Goal: Task Accomplishment & Management: Manage account settings

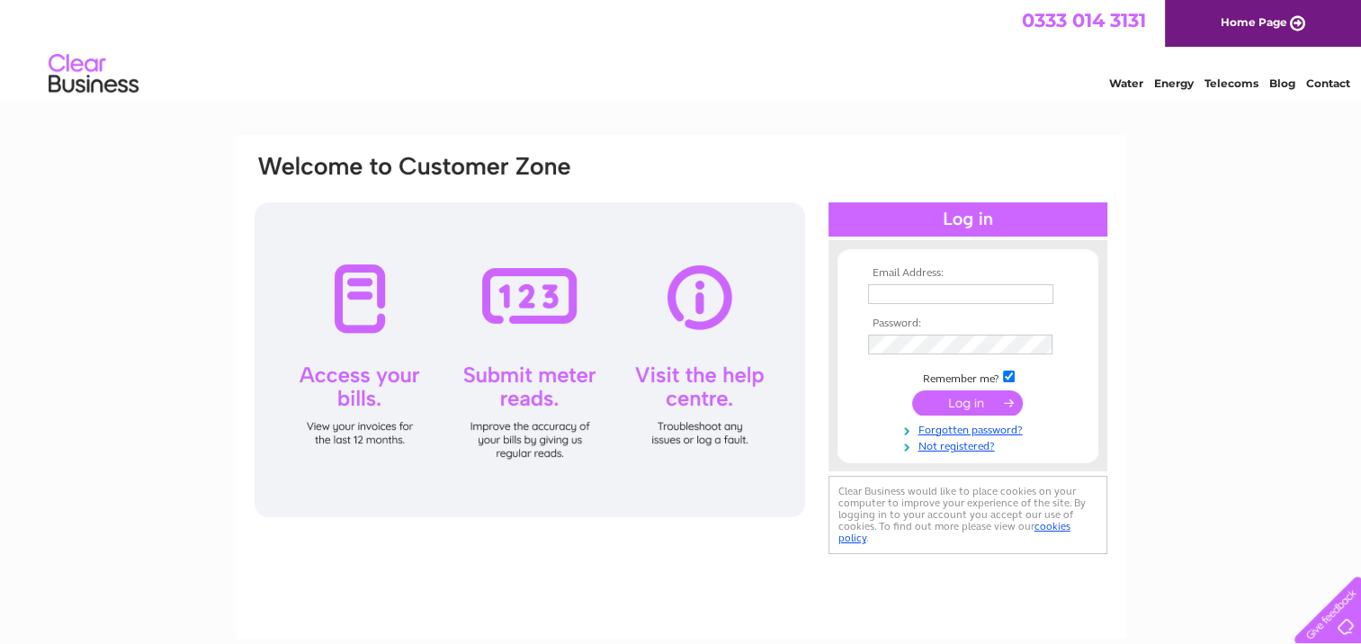
type input "accountspayable@7im.co.uk"
click at [962, 399] on input "submit" at bounding box center [967, 402] width 111 height 25
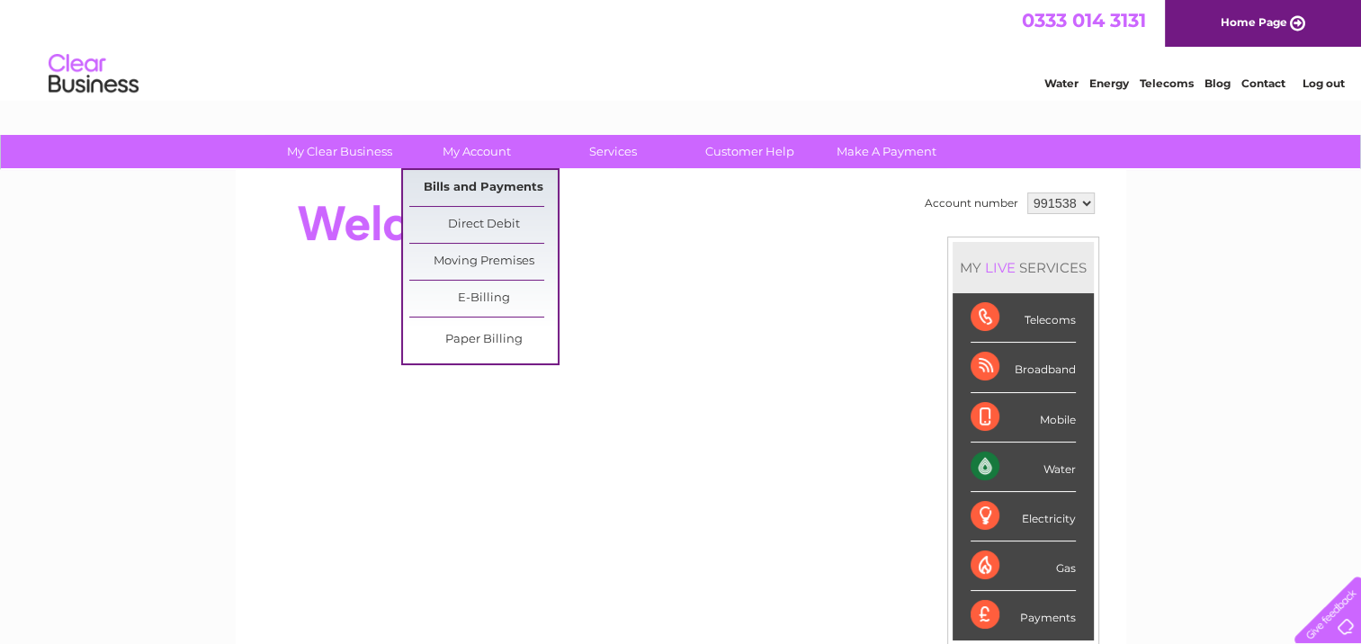
click at [470, 181] on link "Bills and Payments" at bounding box center [483, 188] width 148 height 36
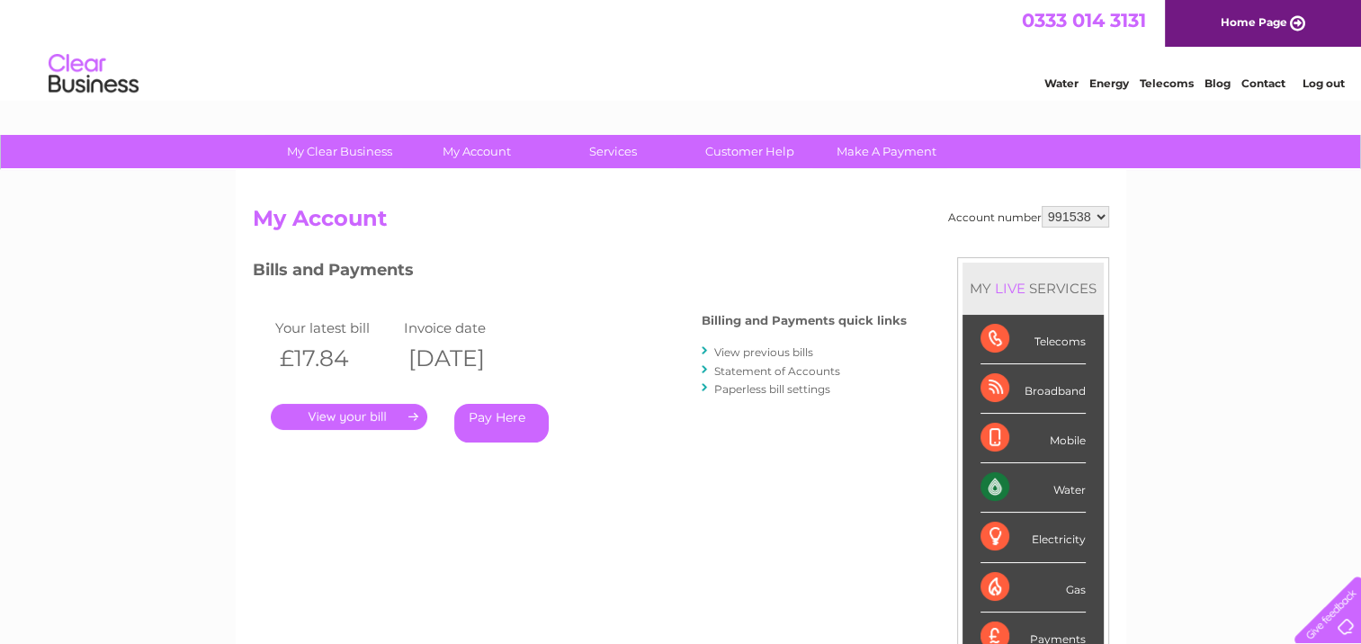
click at [370, 416] on link "." at bounding box center [349, 417] width 156 height 26
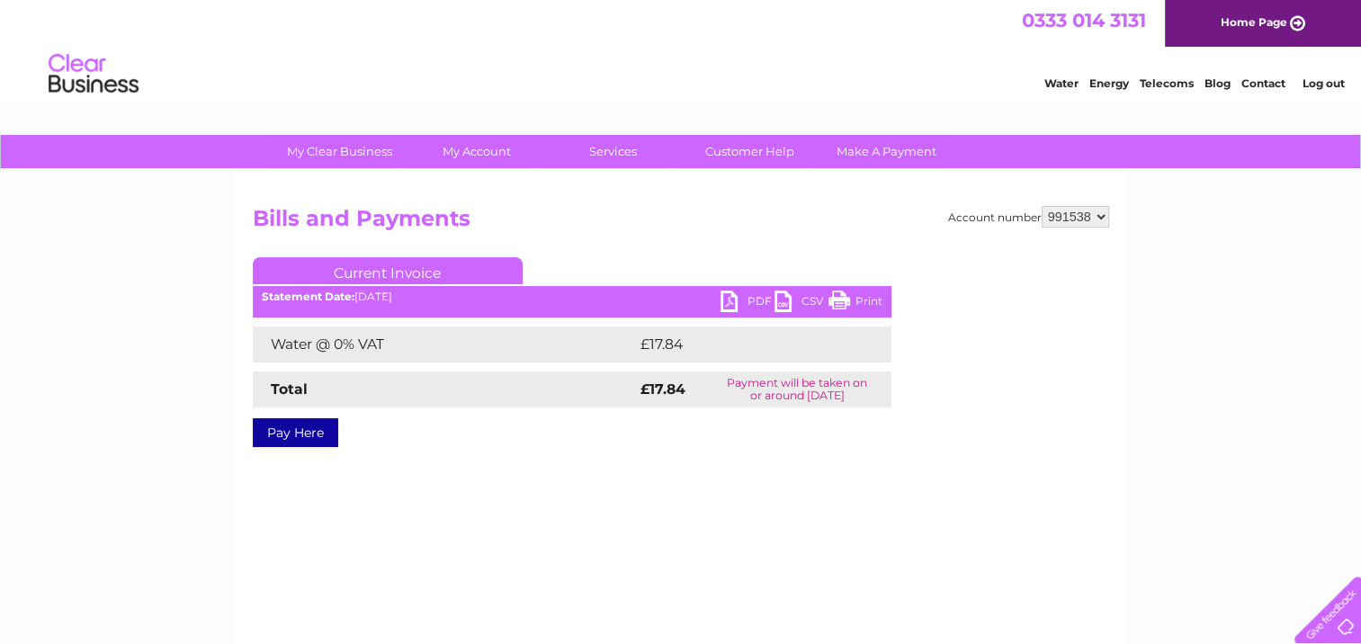
click at [757, 295] on link "PDF" at bounding box center [747, 303] width 54 height 26
